Goal: Task Accomplishment & Management: Complete application form

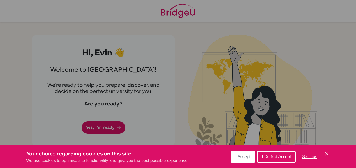
click at [326, 153] on icon "Cookie Control Close Icon" at bounding box center [327, 154] width 6 height 6
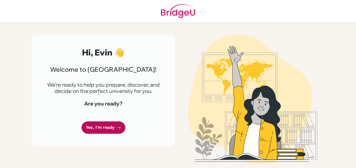
click at [99, 127] on link "Yes, I'm ready" at bounding box center [104, 128] width 44 height 12
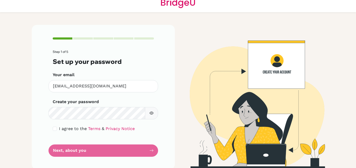
scroll to position [15, 0]
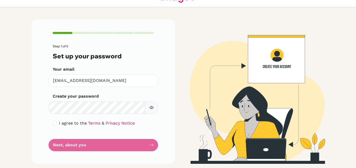
click at [56, 123] on div "I agree to the Terms & Privacy Notice" at bounding box center [103, 123] width 101 height 6
click at [77, 139] on form "Step 1 of 5 Set up your password Your email evin.13555@gems.edu.np Invalid emai…" at bounding box center [103, 98] width 101 height 107
click at [55, 123] on div "I agree to the Terms & Privacy Notice" at bounding box center [103, 123] width 101 height 6
click at [53, 124] on input "checkbox" at bounding box center [55, 124] width 4 height 4
checkbox input "true"
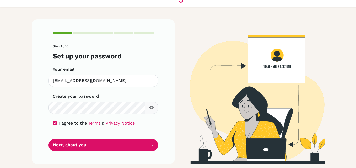
click at [64, 149] on button "Next, about you" at bounding box center [104, 145] width 110 height 12
